Goal: Communication & Community: Answer question/provide support

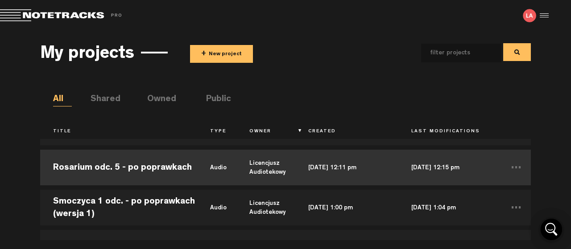
scroll to position [48, 0]
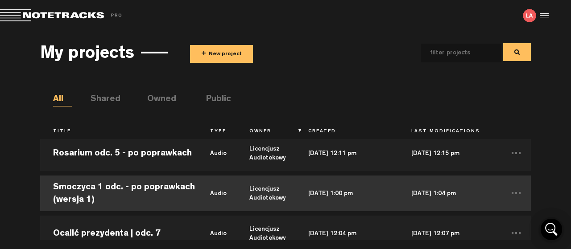
click at [107, 186] on td "Smoczyca 1 odc. - po poprawkach (wersja 1)" at bounding box center [118, 193] width 157 height 40
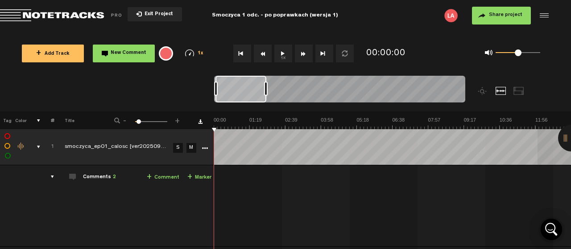
click at [562, 136] on div at bounding box center [571, 138] width 27 height 27
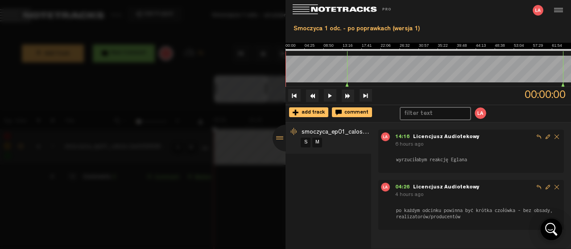
click at [279, 136] on div at bounding box center [285, 138] width 27 height 27
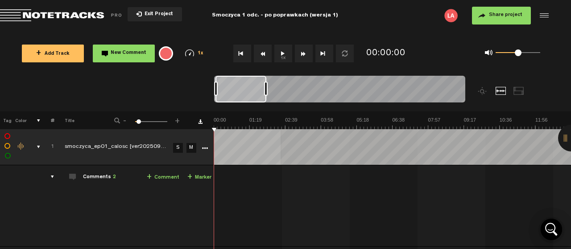
click at [281, 49] on button "1x" at bounding box center [283, 54] width 18 height 18
click at [212, 127] on th at bounding box center [202, 120] width 22 height 18
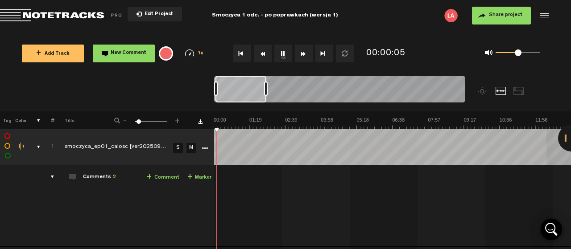
drag, startPoint x: 217, startPoint y: 126, endPoint x: 204, endPoint y: 127, distance: 13.0
click at [204, 127] on tr "Tag Color # Title - 1 100 5 +" at bounding box center [285, 120] width 571 height 18
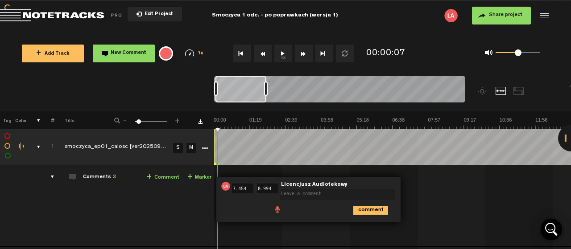
click at [214, 129] on div "+ New drawing Tag Color # Title - 1 100 5 + 1 smoczyca_ep01_calosc [ver20250910…" at bounding box center [285, 233] width 571 height 244
type input "7.553999999999999"
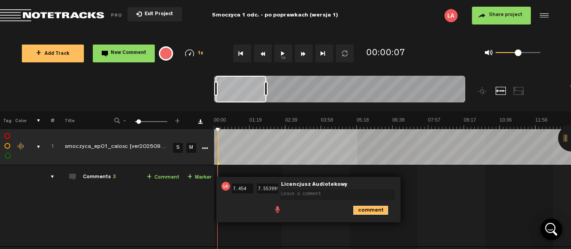
click at [376, 206] on icon "comment" at bounding box center [370, 210] width 35 height 9
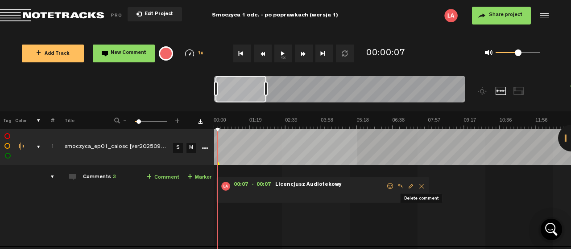
click at [419, 184] on span "Delete comment" at bounding box center [421, 186] width 11 height 6
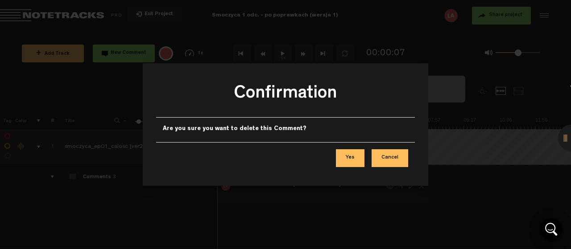
click at [353, 157] on button "Yes" at bounding box center [350, 158] width 29 height 18
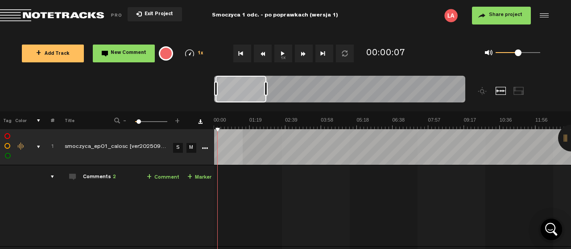
click at [238, 53] on button "Go to beginning" at bounding box center [242, 54] width 18 height 18
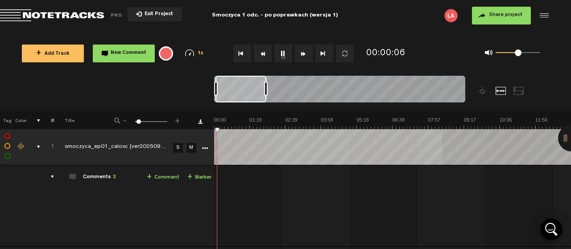
click at [283, 51] on button "1x" at bounding box center [283, 54] width 18 height 18
drag, startPoint x: 241, startPoint y: 52, endPoint x: 251, endPoint y: 47, distance: 11.4
click at [245, 51] on button "Go to beginning" at bounding box center [242, 54] width 18 height 18
click at [284, 53] on button "1x" at bounding box center [283, 54] width 18 height 18
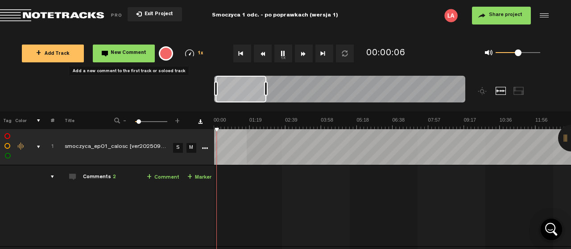
click at [116, 52] on span "New Comment" at bounding box center [129, 53] width 36 height 5
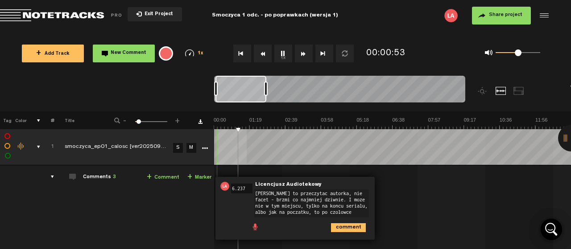
type textarea "[PERSON_NAME] to przeczytac autorka, nie facet - brzmi co najmniej dziwnie. I m…"
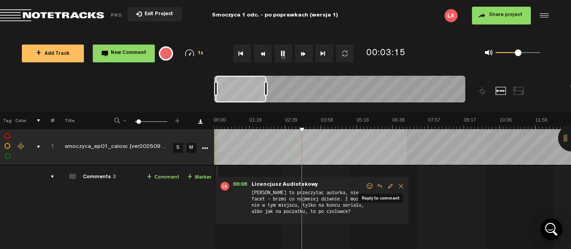
click at [378, 185] on span "Reply to comment" at bounding box center [379, 186] width 11 height 6
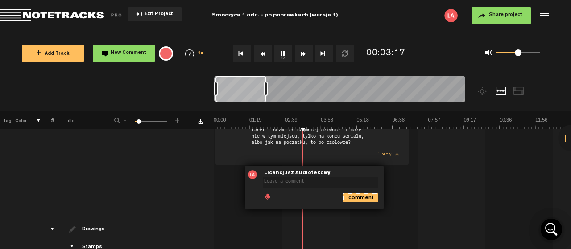
click at [363, 193] on icon "comment" at bounding box center [360, 197] width 35 height 9
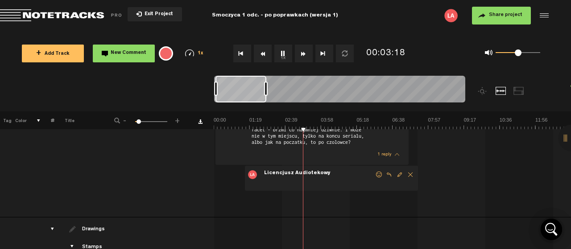
click at [408, 173] on span "Delete comment" at bounding box center [410, 175] width 11 height 6
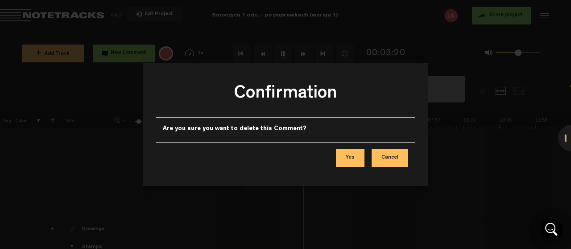
click at [355, 156] on button "Yes" at bounding box center [350, 158] width 29 height 18
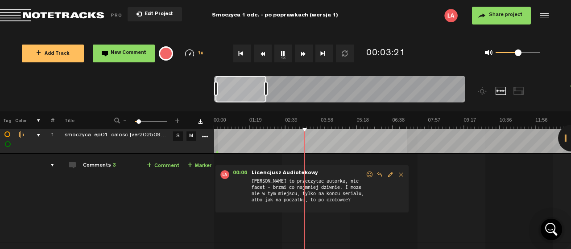
scroll to position [0, 0]
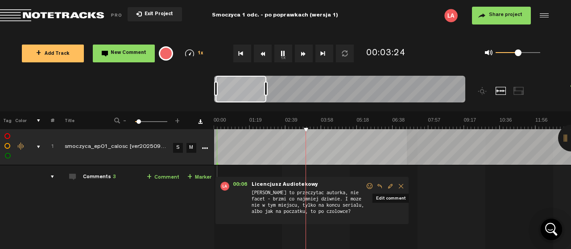
click at [390, 185] on span "Edit comment" at bounding box center [390, 186] width 11 height 6
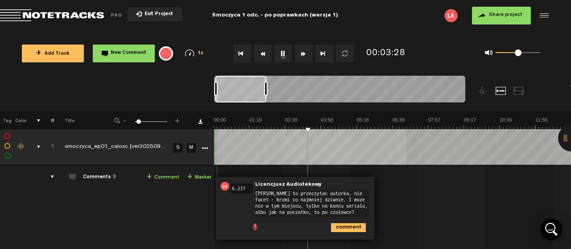
click at [321, 197] on textarea "[PERSON_NAME] to przeczytac autorka, nie facet - brzmi co najmniej dziwnie. I m…" at bounding box center [311, 203] width 115 height 28
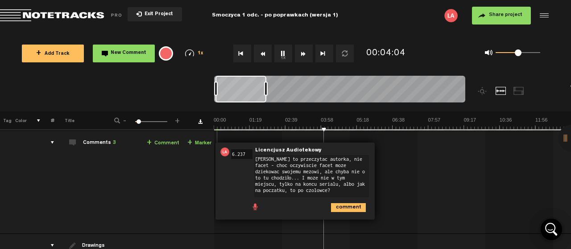
scroll to position [48, 0]
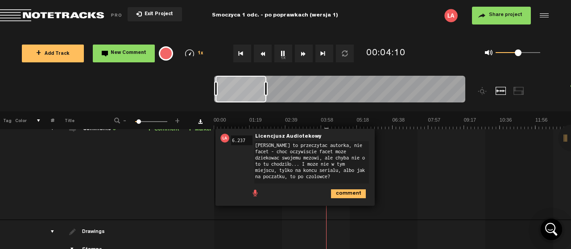
click at [340, 168] on textarea "[PERSON_NAME] to przeczytac autorka, nie facet - choc oczywiscie facet moze dzi…" at bounding box center [311, 162] width 115 height 42
type textarea "[PERSON_NAME] to przeczytac autorka, nie facet - choc oczywiscie facet moze dzi…"
click at [342, 190] on icon "comment" at bounding box center [348, 193] width 35 height 9
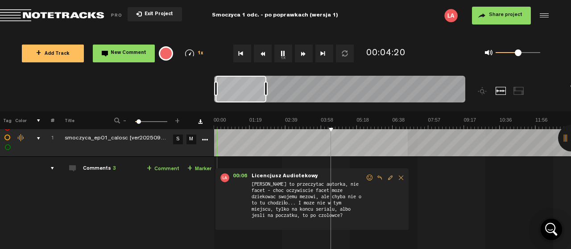
scroll to position [0, 0]
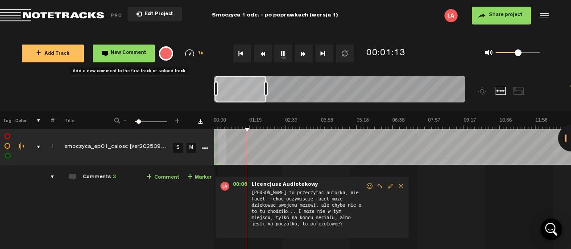
click at [127, 49] on button "New Comment" at bounding box center [124, 54] width 62 height 18
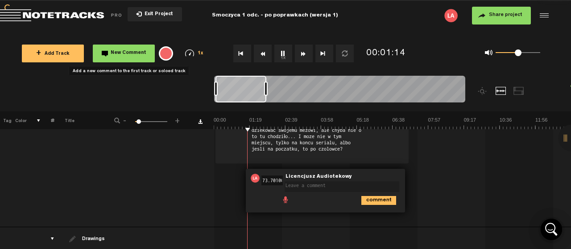
scroll to position [0, 26]
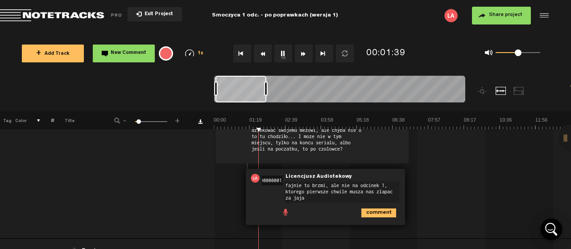
type textarea "fajnie to brzmi, ale nie na odcinek 1, ktorego pierwsze chwile musza nas zlapac…"
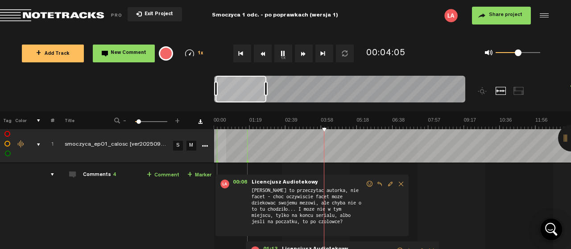
scroll to position [0, 0]
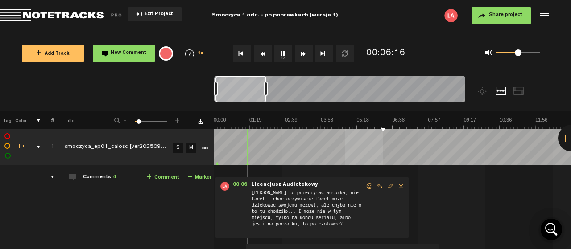
drag, startPoint x: 417, startPoint y: 129, endPoint x: 448, endPoint y: 129, distance: 31.2
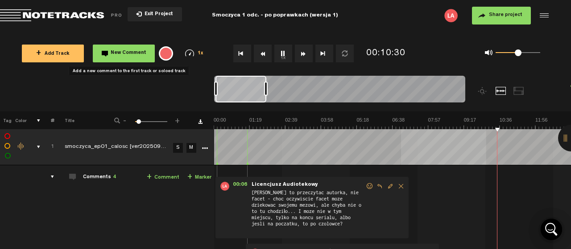
click at [132, 52] on span "New Comment" at bounding box center [129, 53] width 36 height 5
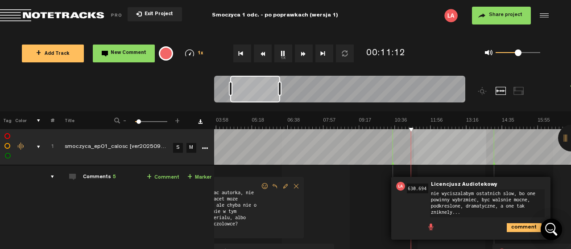
type textarea "nie wyciszalabym ostatnich slow, bo one powinny wybrzmiec, byc walsnie mocne, p…"
click at [527, 224] on icon "comment" at bounding box center [523, 227] width 35 height 9
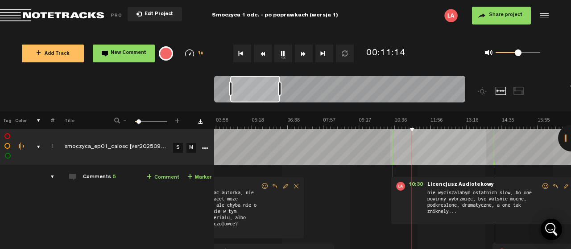
drag, startPoint x: 125, startPoint y: 54, endPoint x: 119, endPoint y: 52, distance: 6.5
click at [124, 53] on span "New Comment" at bounding box center [129, 53] width 36 height 5
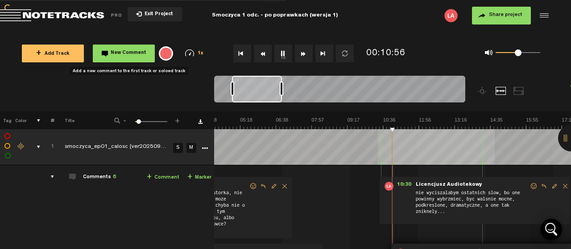
scroll to position [75, 0]
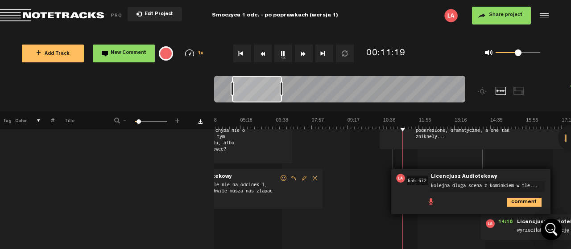
type textarea "kolejna dluga scena z kominkiem w tle..."
click at [520, 200] on icon "comment" at bounding box center [523, 202] width 35 height 9
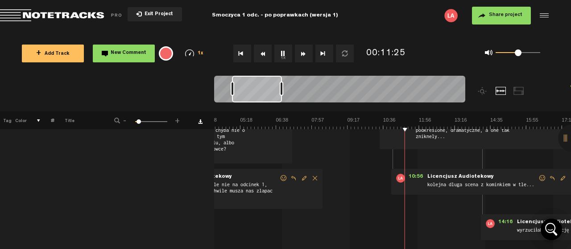
click at [561, 177] on span "Edit comment" at bounding box center [562, 178] width 11 height 6
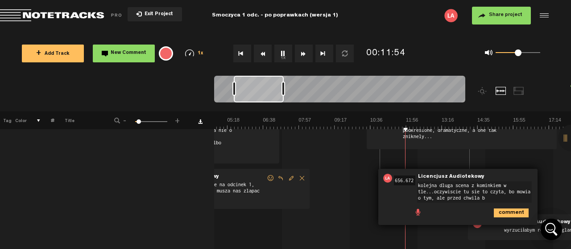
click at [493, 195] on textarea "kolejna dluga scena z kominkiem w tle...oczywiscie tu sie to czyta, bo mowia o …" at bounding box center [474, 191] width 115 height 21
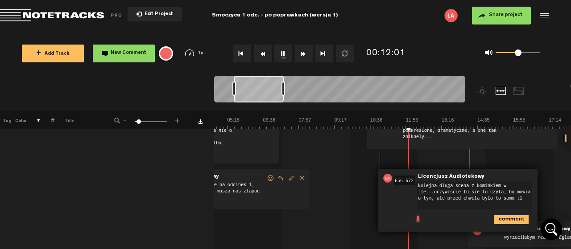
type textarea "kolejna dluga scena z kominkiem w tle...oczywiscie tu sie to czyta, bo mowia o …"
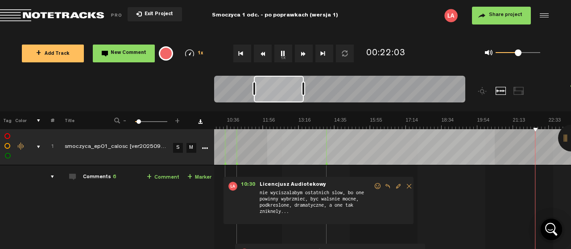
scroll to position [0, 415]
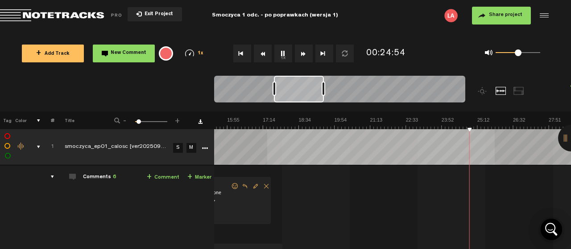
click at [284, 50] on button "1x" at bounding box center [283, 54] width 18 height 18
